Goal: Ask a question

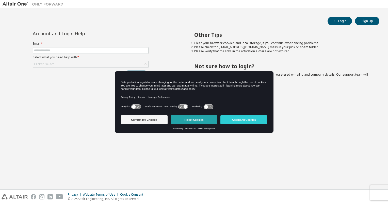
click at [184, 117] on button "Reject Cookies" at bounding box center [194, 119] width 47 height 9
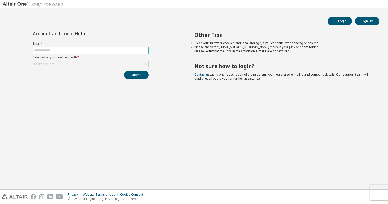
click at [67, 51] on input "text" at bounding box center [90, 51] width 113 height 4
type input "**********"
click at [68, 63] on div "Click to select" at bounding box center [90, 64] width 115 height 6
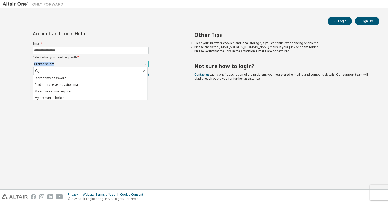
click at [68, 63] on div "Click to select" at bounding box center [90, 64] width 115 height 6
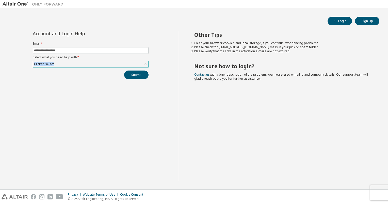
click at [68, 63] on div "Click to select" at bounding box center [90, 64] width 115 height 6
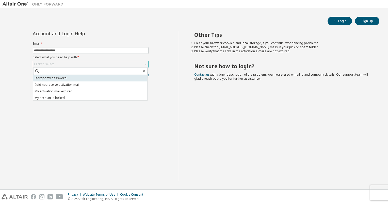
click at [65, 78] on li "I forgot my password" at bounding box center [90, 78] width 114 height 7
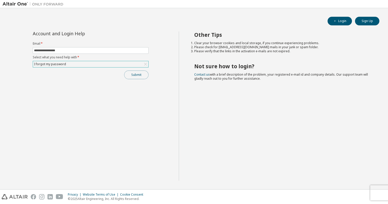
click at [136, 74] on button "Submit" at bounding box center [136, 75] width 24 height 9
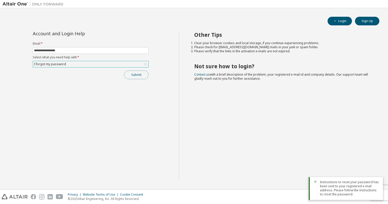
click at [139, 75] on button "Submit" at bounding box center [136, 75] width 24 height 9
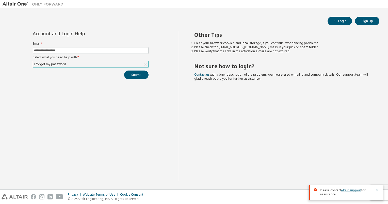
click at [346, 190] on link "Altair support" at bounding box center [351, 190] width 20 height 4
